Goal: Task Accomplishment & Management: Use online tool/utility

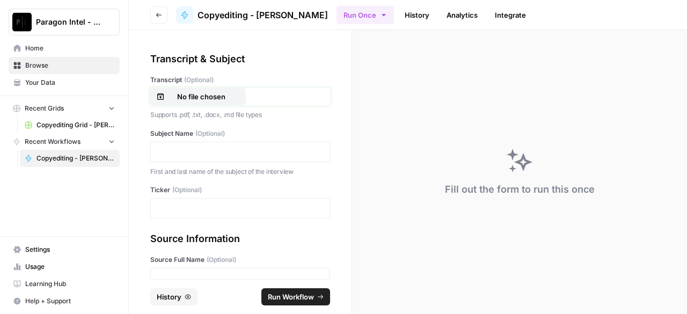
click at [229, 97] on p "No file chosen" at bounding box center [201, 96] width 69 height 11
click at [257, 151] on p at bounding box center [240, 151] width 166 height 11
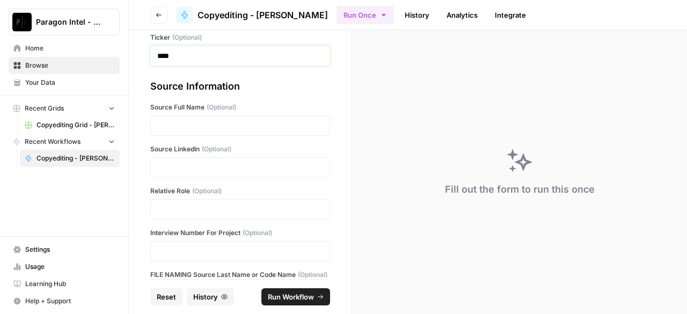
scroll to position [161, 0]
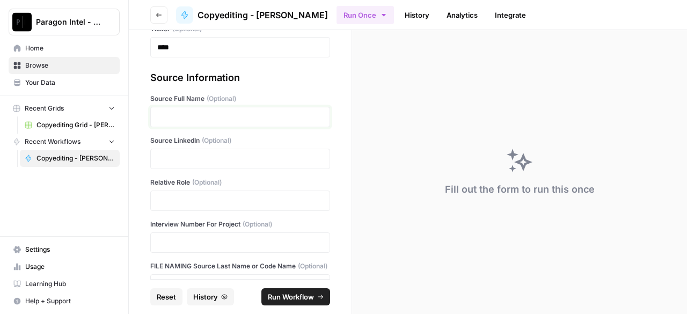
click at [246, 112] on p at bounding box center [240, 117] width 166 height 11
click at [182, 119] on p at bounding box center [240, 117] width 166 height 11
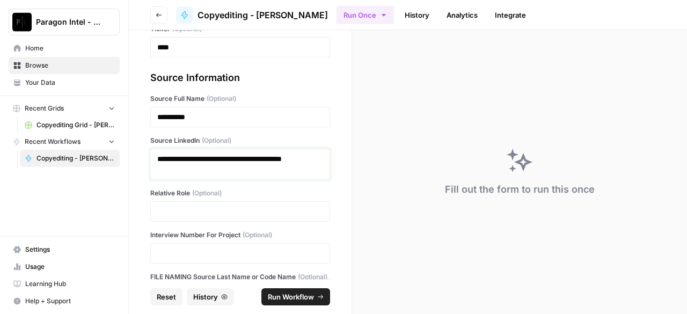
scroll to position [210, 0]
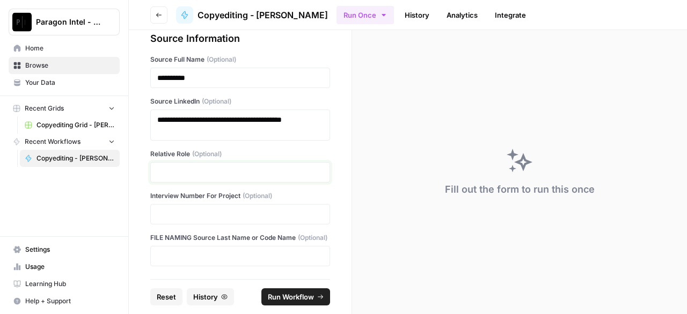
click at [190, 167] on p at bounding box center [240, 172] width 166 height 11
click at [257, 167] on p at bounding box center [240, 172] width 166 height 11
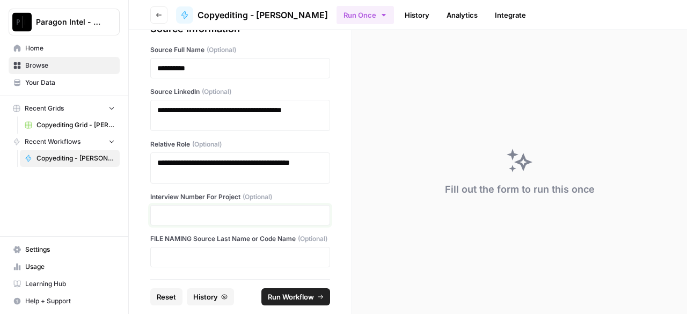
click at [247, 215] on p at bounding box center [240, 215] width 166 height 11
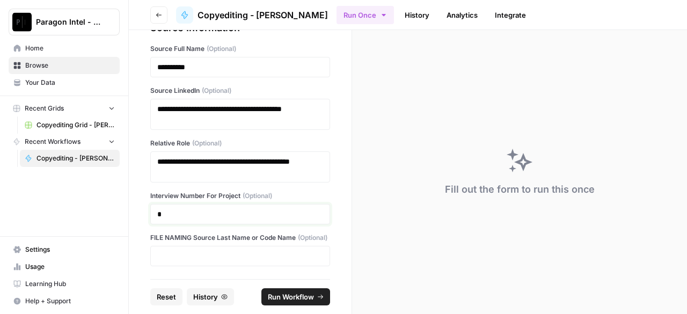
scroll to position [221, 0]
click at [194, 253] on p at bounding box center [240, 256] width 166 height 11
click at [274, 292] on span "Run Workflow" at bounding box center [291, 296] width 46 height 11
